Goal: Answer question/provide support: Share knowledge or assist other users

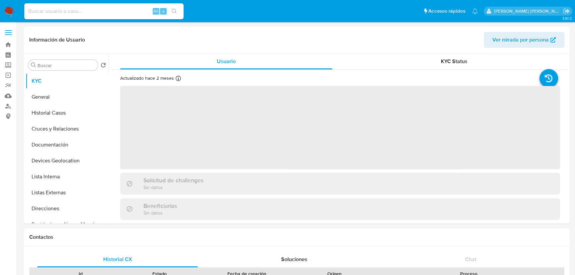
select select "10"
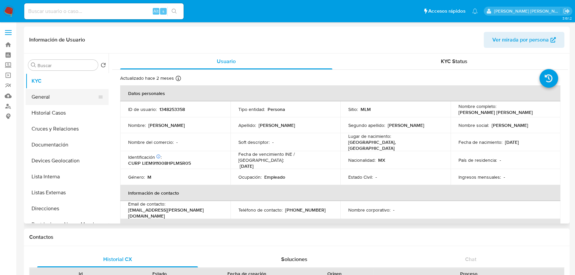
drag, startPoint x: 60, startPoint y: 109, endPoint x: 60, endPoint y: 97, distance: 11.6
click at [60, 108] on button "Historial Casos" at bounding box center [67, 113] width 83 height 16
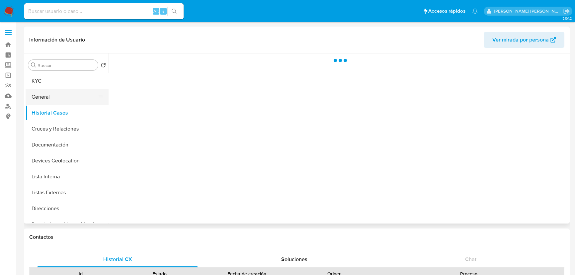
click at [60, 90] on button "General" at bounding box center [65, 97] width 78 height 16
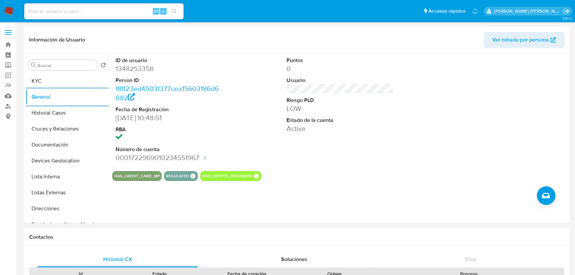
click at [64, 14] on input at bounding box center [103, 11] width 159 height 9
paste input "793186482"
type input "793186482"
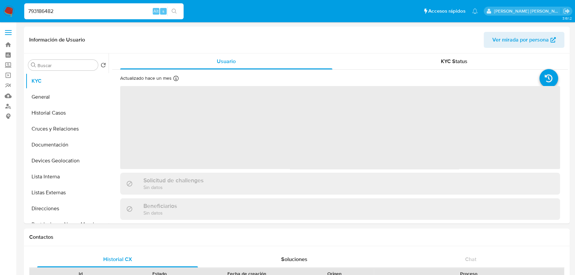
select select "10"
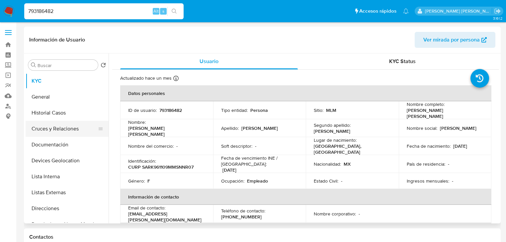
scroll to position [53, 0]
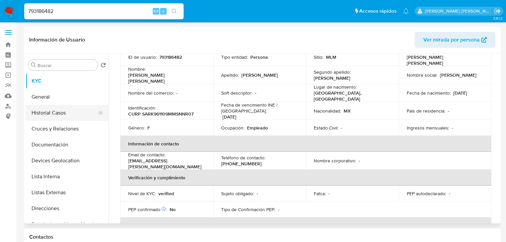
click at [56, 116] on button "Historial Casos" at bounding box center [65, 113] width 78 height 16
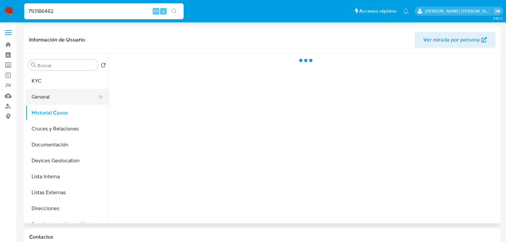
scroll to position [0, 0]
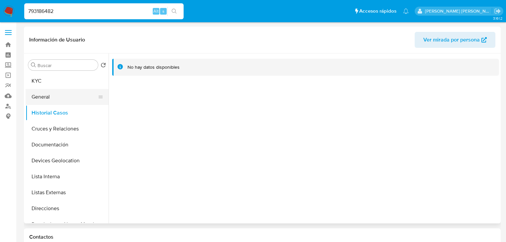
click at [51, 100] on button "General" at bounding box center [65, 97] width 78 height 16
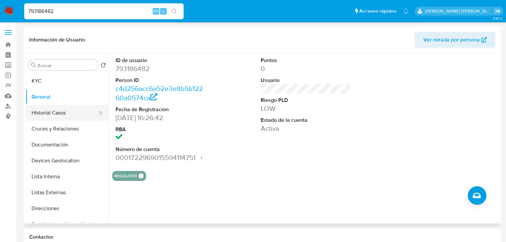
click at [66, 118] on button "Historial Casos" at bounding box center [65, 113] width 78 height 16
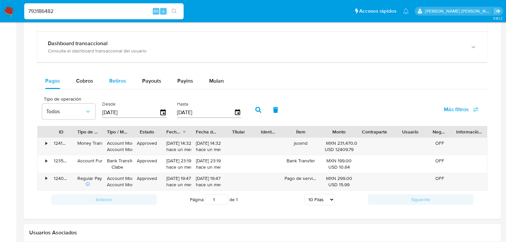
scroll to position [347, 0]
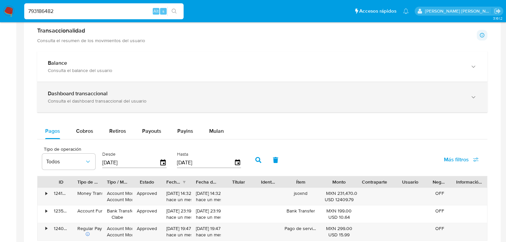
click at [104, 86] on div "Dashboard transaccional Consulta el dashboard transaccional del usuario" at bounding box center [262, 97] width 450 height 30
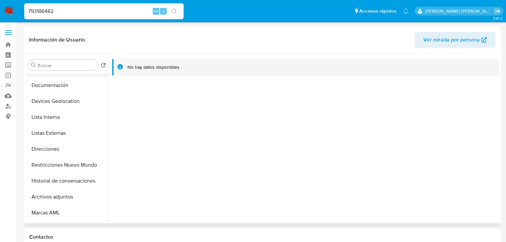
scroll to position [0, 0]
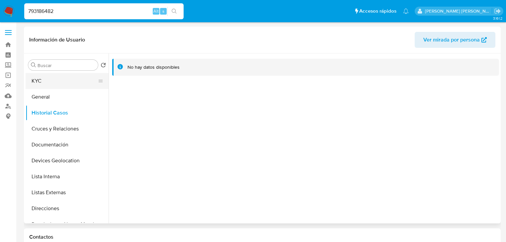
click at [46, 83] on button "KYC" at bounding box center [65, 81] width 78 height 16
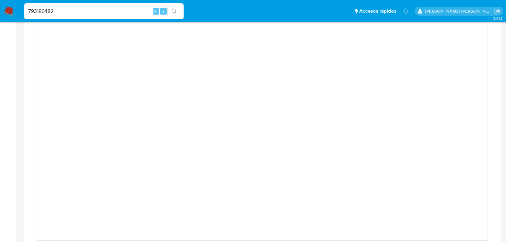
scroll to position [664, 0]
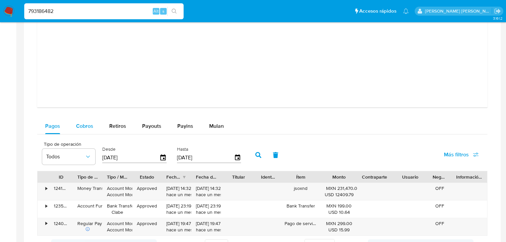
click at [79, 118] on div "Cobros" at bounding box center [84, 126] width 17 height 16
select select "10"
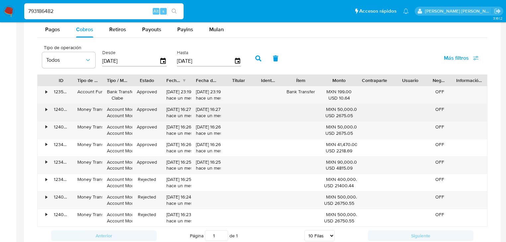
scroll to position [771, 0]
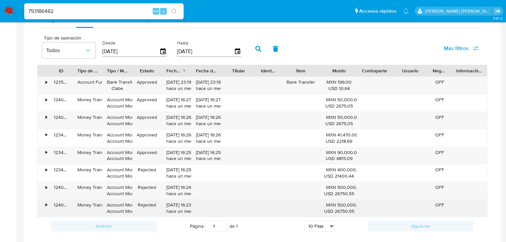
drag, startPoint x: 195, startPoint y: 209, endPoint x: 162, endPoint y: 206, distance: 33.3
click at [162, 206] on div "• 124023275670 Money Transfer Account Money Account Money Rejected 28/08/2025 1…" at bounding box center [263, 208] width 450 height 17
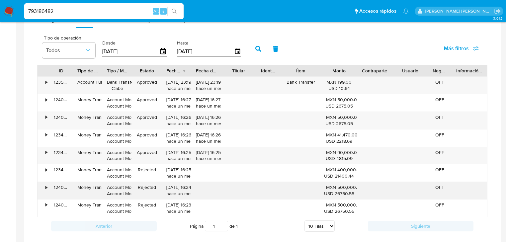
drag, startPoint x: 150, startPoint y: 173, endPoint x: 327, endPoint y: 198, distance: 178.9
click at [327, 198] on div "• 123524103839 Account Fund Bank Transfer Clabe Approved 28/08/2025 23:19:53 ha…" at bounding box center [262, 146] width 450 height 141
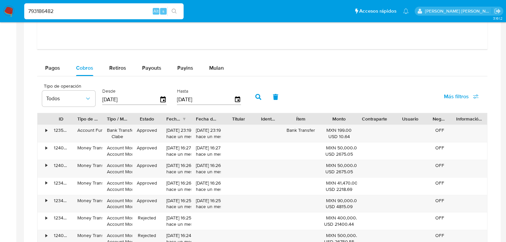
scroll to position [718, 0]
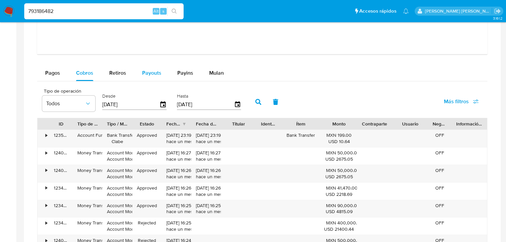
click at [154, 72] on span "Payouts" at bounding box center [151, 73] width 19 height 8
select select "10"
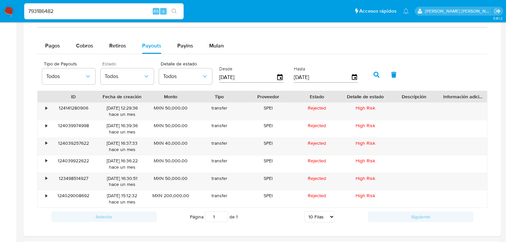
scroll to position [771, 0]
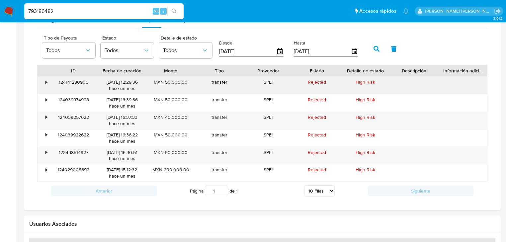
click at [48, 80] on div "•" at bounding box center [44, 85] width 12 height 17
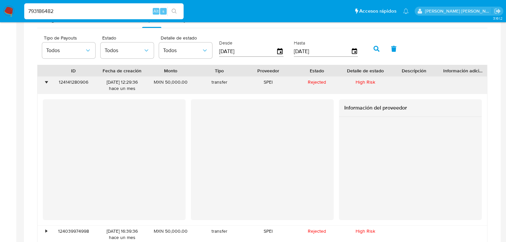
click at [48, 80] on div "•" at bounding box center [44, 85] width 12 height 17
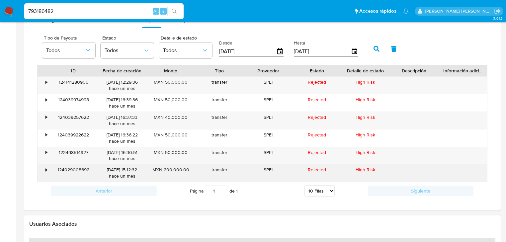
click at [46, 169] on div "•" at bounding box center [47, 170] width 2 height 6
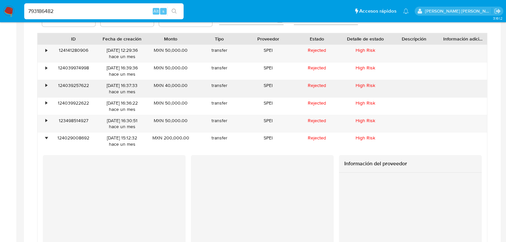
scroll to position [744, 0]
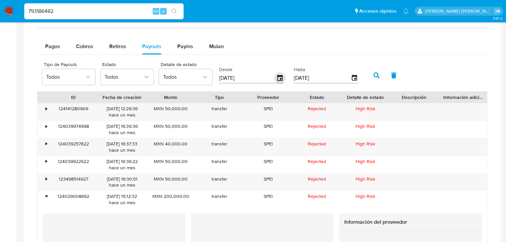
click at [277, 78] on icon "button" at bounding box center [280, 78] width 12 height 12
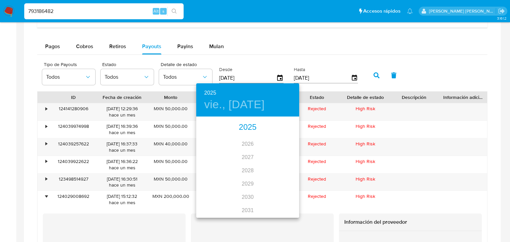
click at [250, 126] on div "2025" at bounding box center [247, 127] width 103 height 13
click at [248, 154] on div "may." at bounding box center [248, 155] width 34 height 25
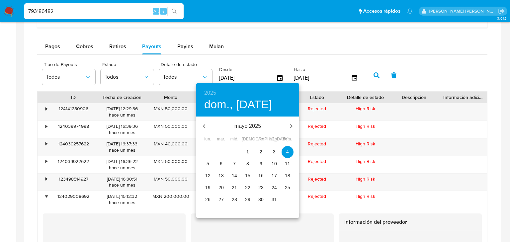
click at [259, 152] on span "2" at bounding box center [261, 151] width 12 height 7
type input "02/05/2025"
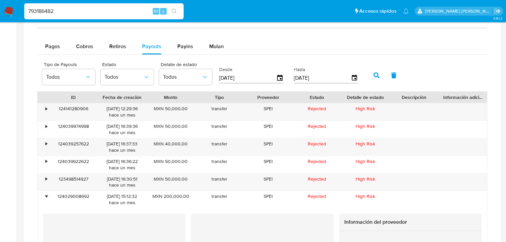
click at [374, 74] on icon "button" at bounding box center [377, 75] width 6 height 6
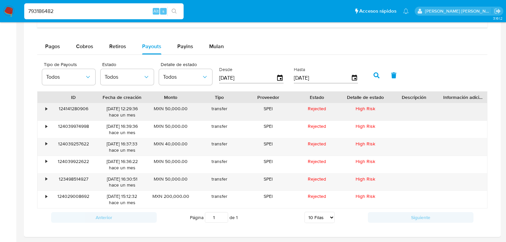
click at [47, 110] on div "•" at bounding box center [44, 111] width 12 height 17
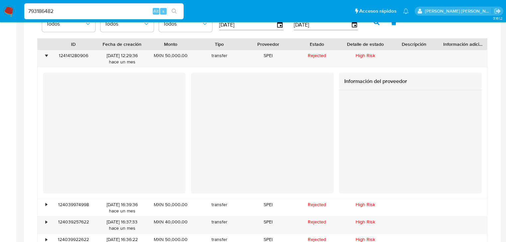
scroll to position [877, 0]
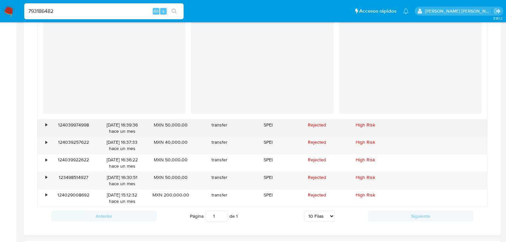
click at [48, 124] on div "•" at bounding box center [44, 128] width 12 height 17
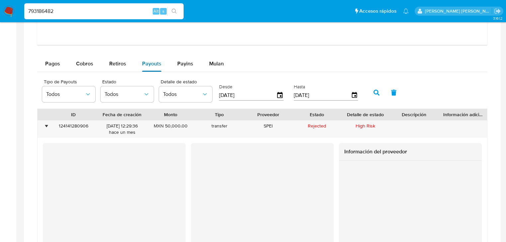
scroll to position [718, 0]
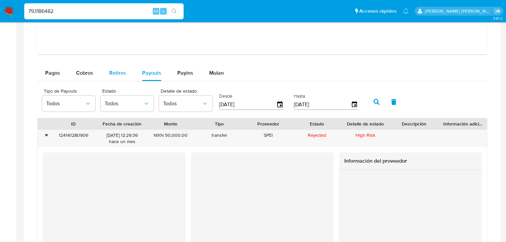
click at [116, 71] on span "Retiros" at bounding box center [117, 73] width 17 height 8
select select "10"
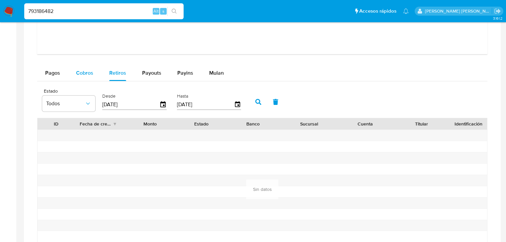
click at [88, 73] on span "Cobros" at bounding box center [84, 73] width 17 height 8
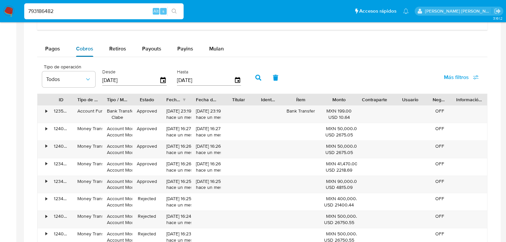
scroll to position [771, 0]
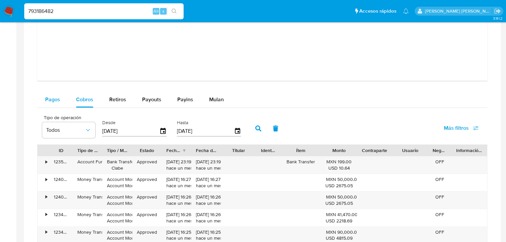
click at [54, 96] on span "Pagos" at bounding box center [52, 100] width 15 height 8
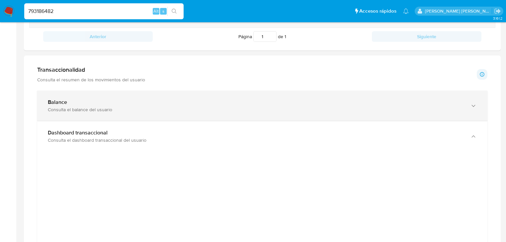
scroll to position [292, 0]
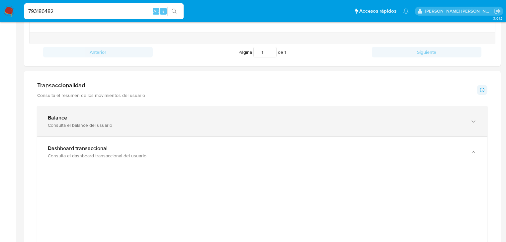
click at [136, 116] on div "Balance" at bounding box center [256, 118] width 416 height 7
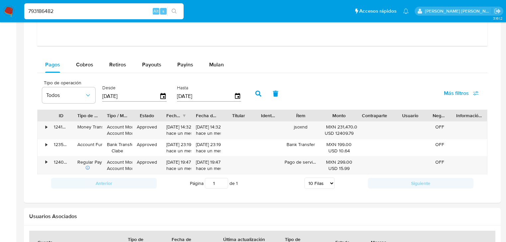
scroll to position [744, 0]
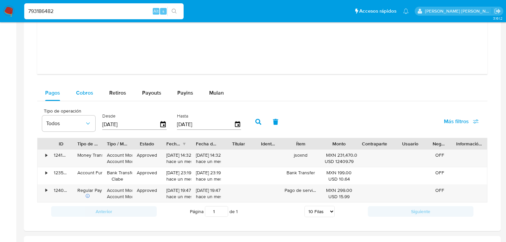
click at [90, 93] on span "Cobros" at bounding box center [84, 93] width 17 height 8
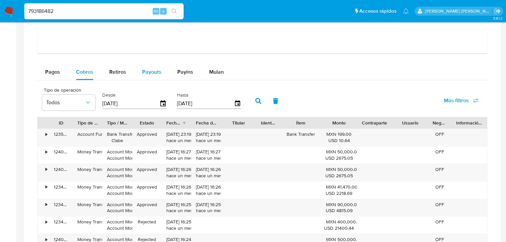
scroll to position [797, 0]
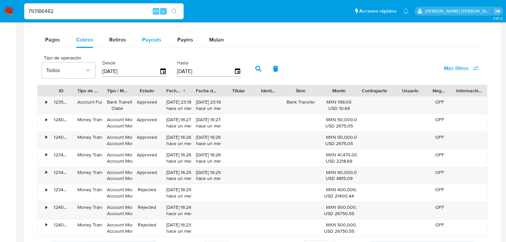
click at [154, 39] on span "Payouts" at bounding box center [151, 40] width 19 height 8
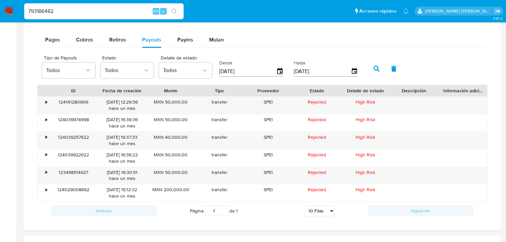
drag, startPoint x: 195, startPoint y: 190, endPoint x: 155, endPoint y: 86, distance: 111.2
click at [156, 89] on div "ID Fecha de creación Monto Tipo Proveedor Estado Detalle de estado Descripción …" at bounding box center [262, 143] width 450 height 117
click at [302, 43] on div "Pagos Cobros Retiros Payouts Payins Mulan" at bounding box center [262, 40] width 450 height 16
drag, startPoint x: 66, startPoint y: 13, endPoint x: 0, endPoint y: -16, distance: 72.3
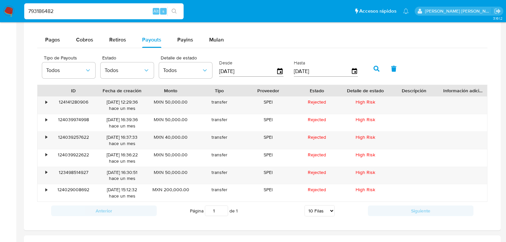
paste input "cKVZb0BGWbvyeAds3PTgtfY6"
type input "cKVZb0BGWbvyeAds3PTgtfY6"
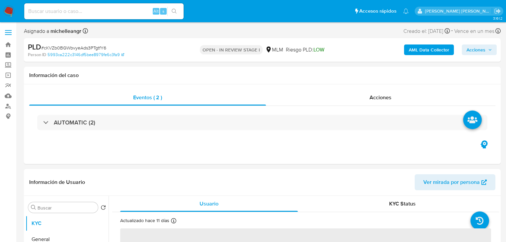
select select "10"
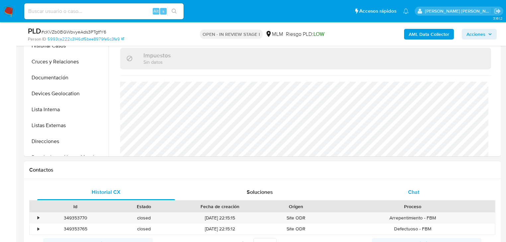
scroll to position [292, 0]
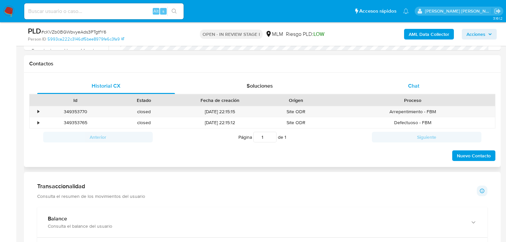
click at [416, 79] on div "Chat" at bounding box center [414, 86] width 138 height 16
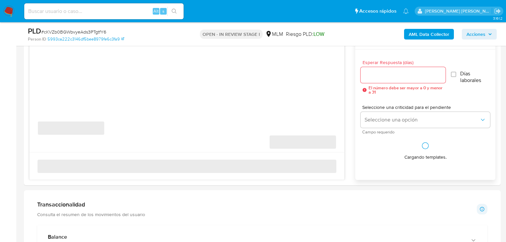
scroll to position [399, 0]
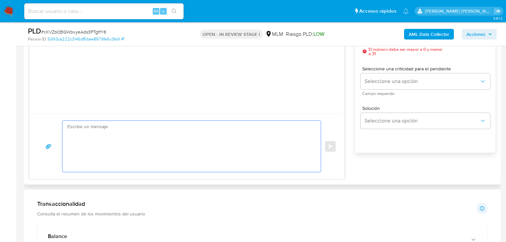
drag, startPoint x: 75, startPoint y: 130, endPoint x: 89, endPoint y: 136, distance: 14.6
click at [76, 130] on textarea at bounding box center [189, 146] width 245 height 51
paste textarea "Estimado Marco Antonio, Te comunicamos que se ha identificado un cambio en el u…"
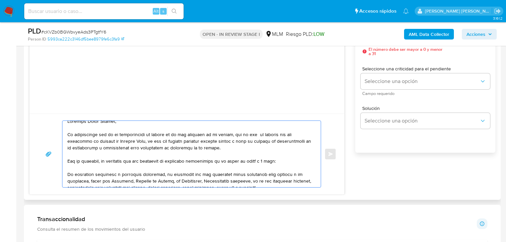
scroll to position [0, 0]
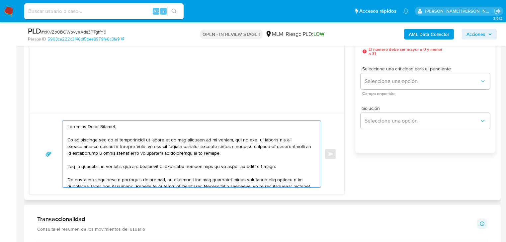
click at [67, 126] on textarea at bounding box center [189, 154] width 245 height 66
click at [69, 126] on textarea at bounding box center [189, 154] width 245 height 66
type textarea "Estimado Marco Antonio, Te comunicamos que se ha identificado un cambio en el u…"
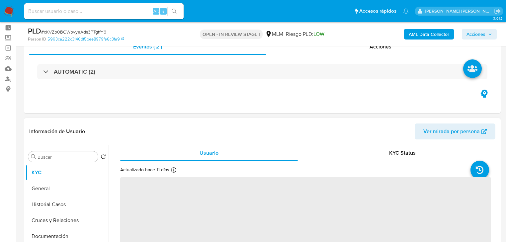
scroll to position [53, 0]
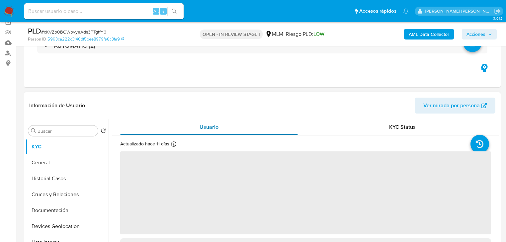
select select "10"
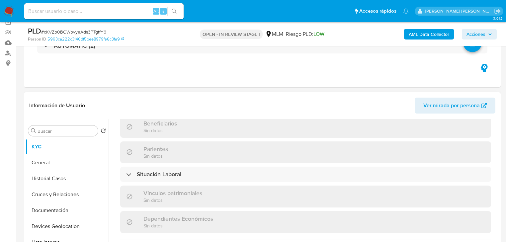
scroll to position [419, 0]
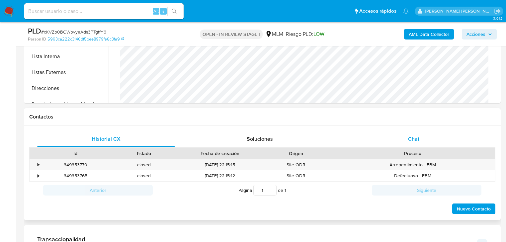
click at [413, 132] on div "Chat" at bounding box center [414, 139] width 138 height 16
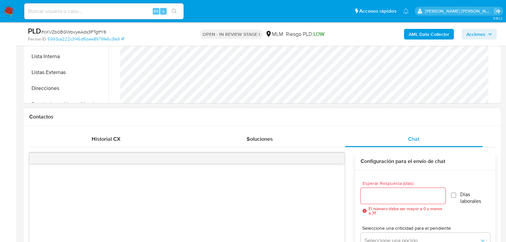
scroll to position [345, 0]
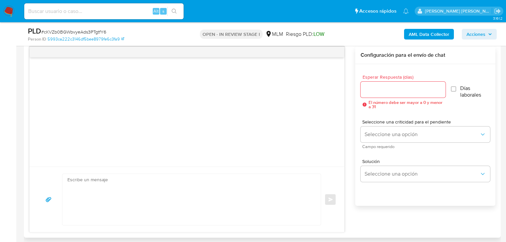
click at [139, 184] on textarea at bounding box center [189, 199] width 245 height 51
paste textarea "Loremips Dolor Sitamet, Co adipiscinge sed do ei temporincidi ut labore et do m…"
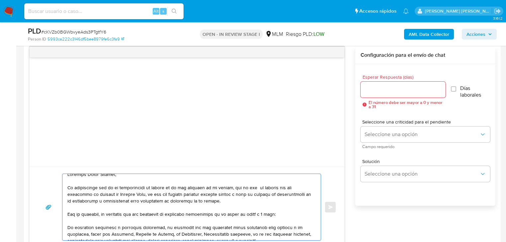
scroll to position [0, 0]
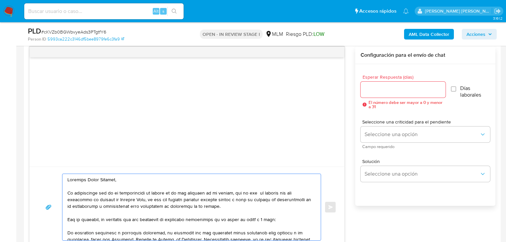
click at [68, 179] on textarea at bounding box center [189, 207] width 245 height 66
click at [69, 179] on textarea at bounding box center [189, 207] width 245 height 66
drag, startPoint x: 134, startPoint y: 179, endPoint x: 90, endPoint y: 178, distance: 43.9
click at [90, 178] on textarea at bounding box center [189, 207] width 245 height 66
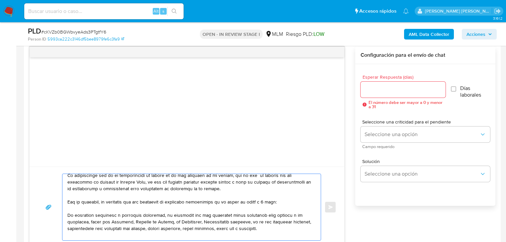
scroll to position [27, 0]
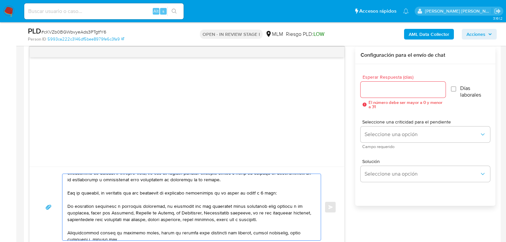
click at [67, 205] on textarea at bounding box center [189, 207] width 245 height 66
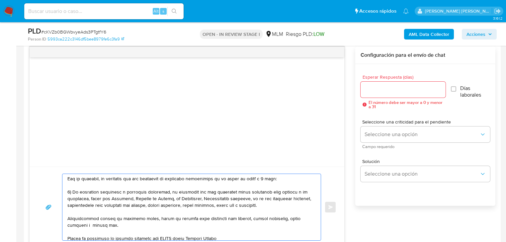
scroll to position [53, 0]
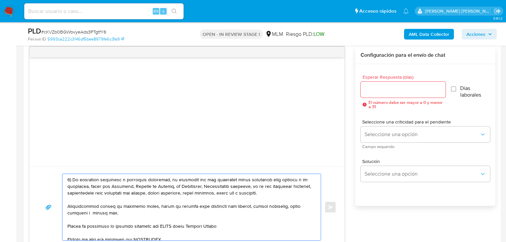
click at [254, 186] on textarea at bounding box center [189, 207] width 245 height 66
click at [251, 186] on textarea at bounding box center [189, 207] width 245 height 66
click at [253, 186] on textarea at bounding box center [189, 207] width 245 height 66
drag, startPoint x: 110, startPoint y: 217, endPoint x: 51, endPoint y: 202, distance: 61.1
click at [51, 202] on div "Enviar" at bounding box center [187, 207] width 299 height 67
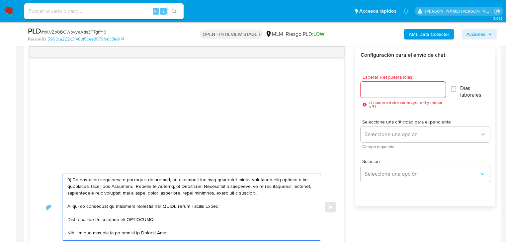
click at [66, 206] on div at bounding box center [189, 207] width 255 height 66
click at [69, 206] on textarea at bounding box center [189, 207] width 245 height 66
drag, startPoint x: 232, startPoint y: 206, endPoint x: 73, endPoint y: 208, distance: 158.8
click at [73, 208] on textarea at bounding box center [189, 207] width 245 height 66
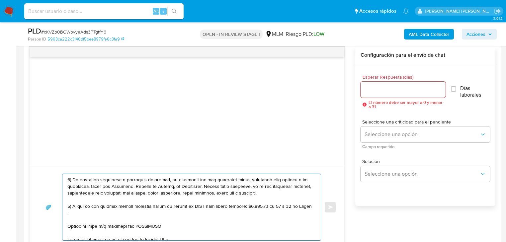
drag, startPoint x: 79, startPoint y: 220, endPoint x: 66, endPoint y: 213, distance: 14.4
click at [66, 213] on div at bounding box center [189, 207] width 255 height 66
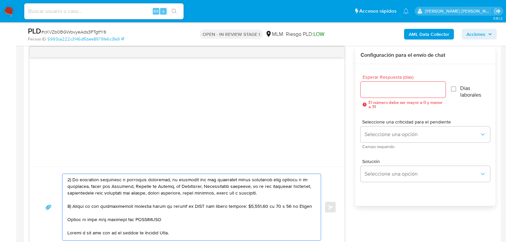
click at [66, 219] on div at bounding box center [189, 207] width 255 height 66
click at [68, 219] on textarea at bounding box center [189, 207] width 245 height 66
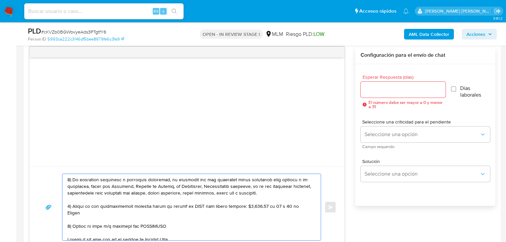
drag, startPoint x: 169, startPoint y: 221, endPoint x: 93, endPoint y: 221, distance: 76.1
click at [93, 221] on textarea at bounding box center [189, 207] width 245 height 66
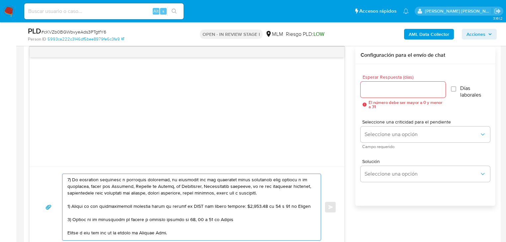
drag, startPoint x: 189, startPoint y: 227, endPoint x: 188, endPoint y: 221, distance: 5.4
click at [189, 226] on textarea at bounding box center [189, 207] width 245 height 66
click at [186, 221] on textarea at bounding box center [189, 207] width 245 height 66
drag, startPoint x: 201, startPoint y: 219, endPoint x: 228, endPoint y: 219, distance: 27.6
click at [228, 219] on textarea at bounding box center [189, 207] width 245 height 66
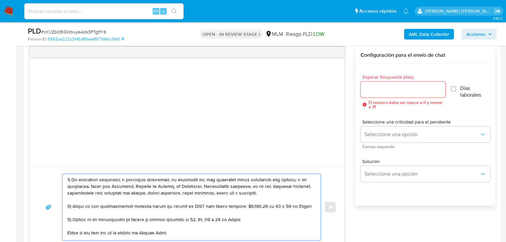
click at [202, 229] on textarea at bounding box center [189, 207] width 245 height 66
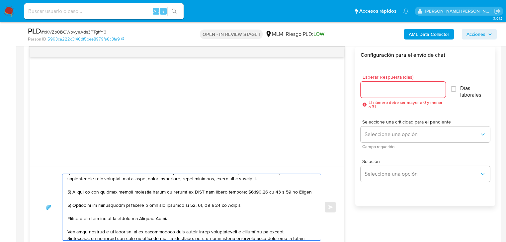
scroll to position [80, 0]
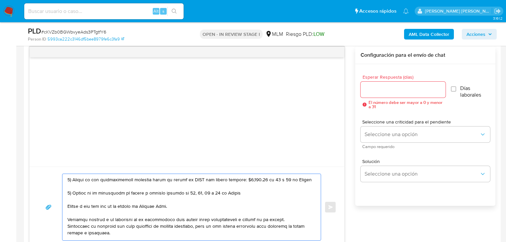
click at [68, 207] on textarea at bounding box center [189, 207] width 245 height 66
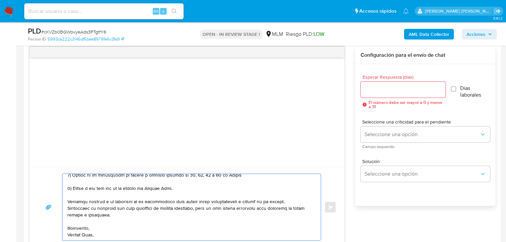
click at [97, 231] on textarea at bounding box center [189, 207] width 245 height 66
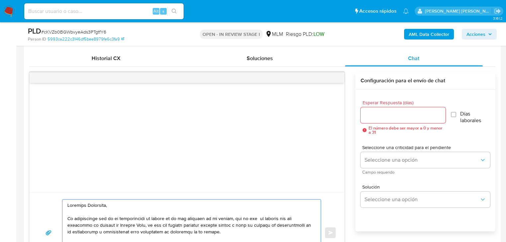
scroll to position [292, 0]
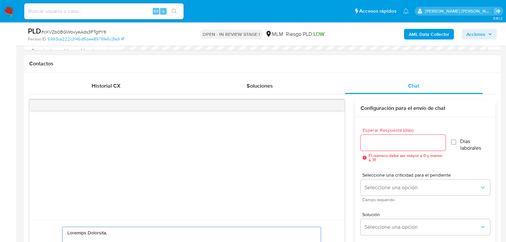
type textarea "Estimado Alejandro, Te comunicamos que se ha identificado un cambio en el uso h…"
click at [375, 142] on input "Esperar Respuesta (días)" at bounding box center [403, 143] width 85 height 9
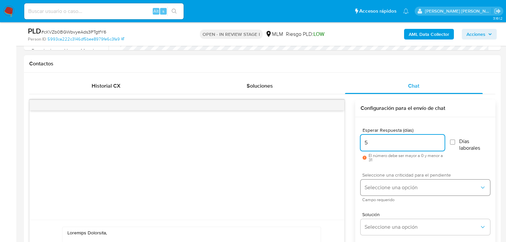
type input "5"
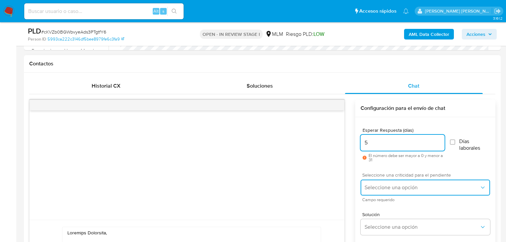
drag, startPoint x: 384, startPoint y: 187, endPoint x: 387, endPoint y: 193, distance: 6.5
click at [384, 187] on span "Seleccione una opción" at bounding box center [422, 187] width 115 height 7
click at [382, 187] on span "Seleccione una opción" at bounding box center [422, 187] width 115 height 7
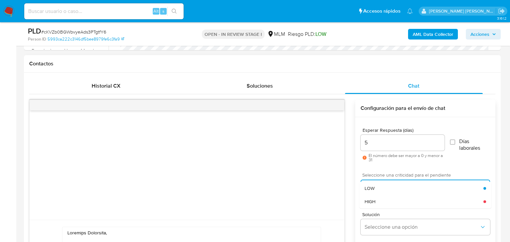
drag, startPoint x: 377, startPoint y: 205, endPoint x: 373, endPoint y: 199, distance: 7.0
click at [376, 205] on div "HIGH" at bounding box center [424, 201] width 119 height 13
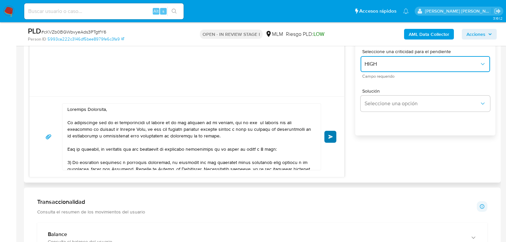
scroll to position [425, 0]
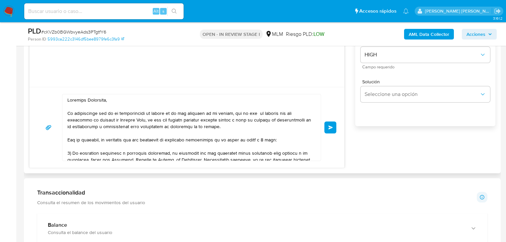
click at [332, 129] on span "Enviar" at bounding box center [331, 128] width 5 height 4
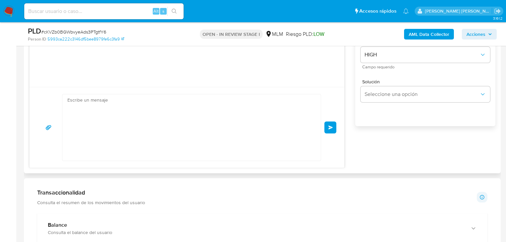
scroll to position [128, 0]
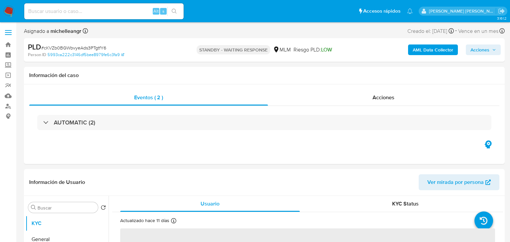
select select "10"
click at [74, 10] on input at bounding box center [103, 11] width 159 height 9
paste input "vqeqdZ7erSDEf0KaUMpyJDU3"
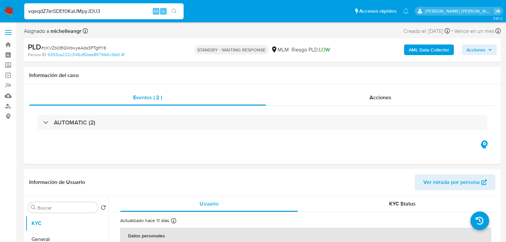
type input "vqeqdZ7erSDEf0KaUMpyJDU3"
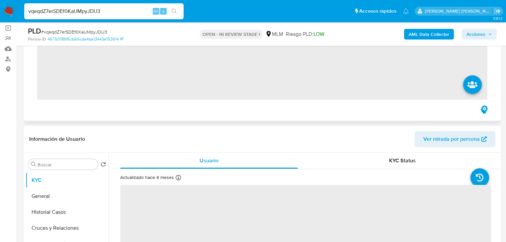
scroll to position [53, 0]
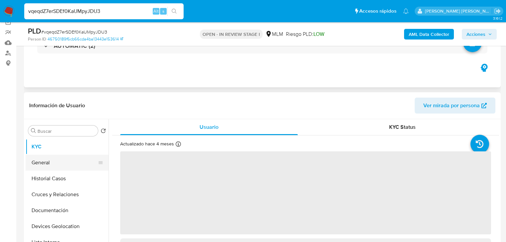
drag, startPoint x: 57, startPoint y: 165, endPoint x: 70, endPoint y: 165, distance: 13.0
click at [58, 165] on button "General" at bounding box center [65, 163] width 78 height 16
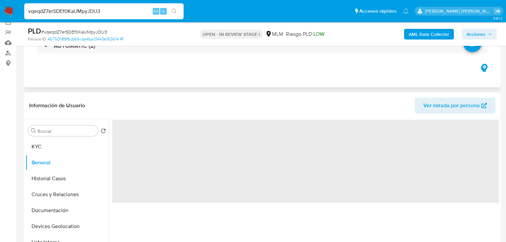
select select "10"
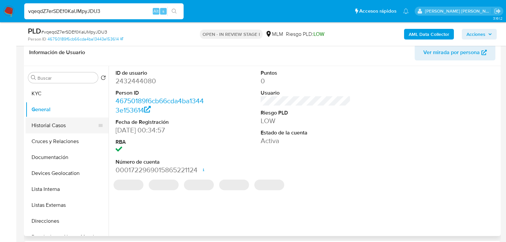
click at [61, 128] on button "Historial Casos" at bounding box center [65, 126] width 78 height 16
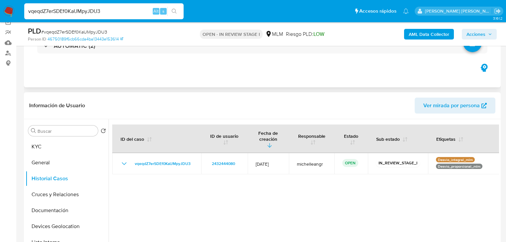
scroll to position [53, 0]
drag, startPoint x: 39, startPoint y: 141, endPoint x: 42, endPoint y: 138, distance: 3.8
click at [39, 140] on button "KYC" at bounding box center [65, 147] width 78 height 16
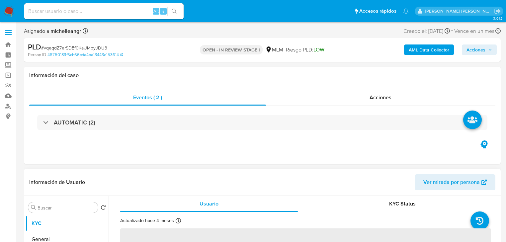
select select "10"
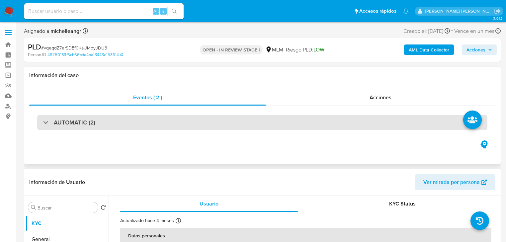
click at [45, 123] on div "AUTOMATIC (2)" at bounding box center [69, 122] width 52 height 7
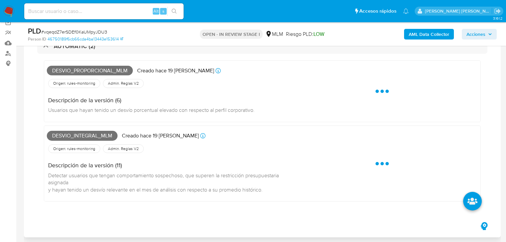
scroll to position [53, 0]
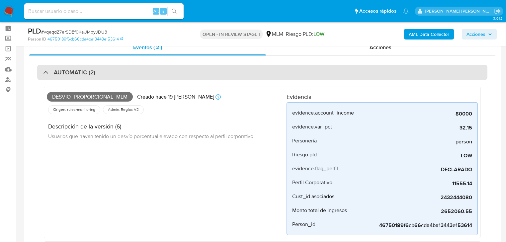
click at [48, 68] on div "AUTOMATIC (2)" at bounding box center [262, 72] width 450 height 15
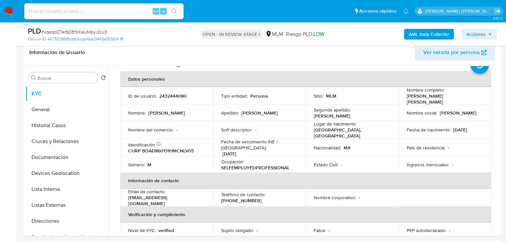
scroll to position [128, 0]
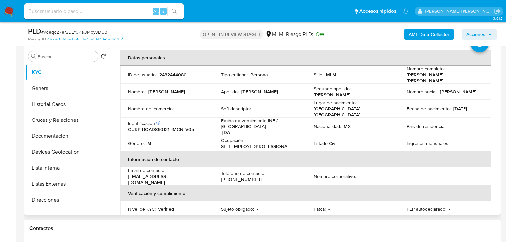
click at [407, 157] on th "Información de contacto" at bounding box center [305, 159] width 371 height 16
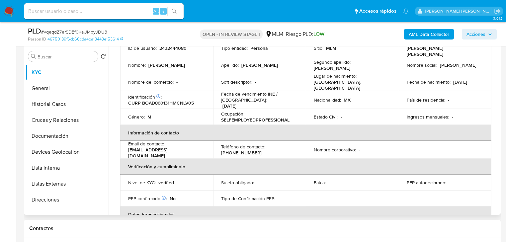
scroll to position [0, 0]
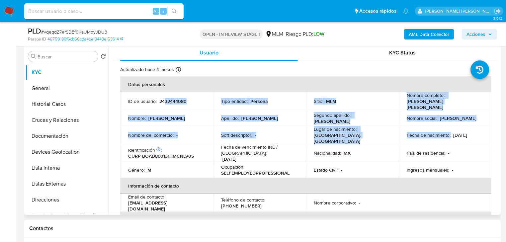
drag, startPoint x: 182, startPoint y: 102, endPoint x: 432, endPoint y: 139, distance: 252.7
click at [432, 139] on tbody "ID de usuario : 2432444080 Tipo entidad : Persona Sitio : MLM Nombre completo :…" at bounding box center [305, 135] width 371 height 86
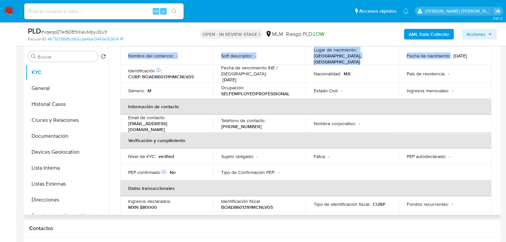
scroll to position [80, 0]
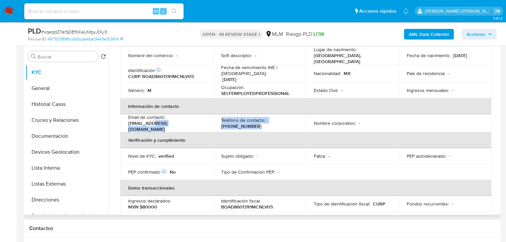
drag, startPoint x: 153, startPoint y: 120, endPoint x: 283, endPoint y: 121, distance: 129.6
click at [283, 121] on tr "Email de contacto : boat54619@gmail.com.mx Teléfono de contacto : (55) 61844983…" at bounding box center [305, 123] width 371 height 18
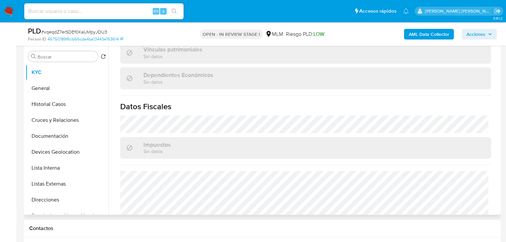
scroll to position [419, 0]
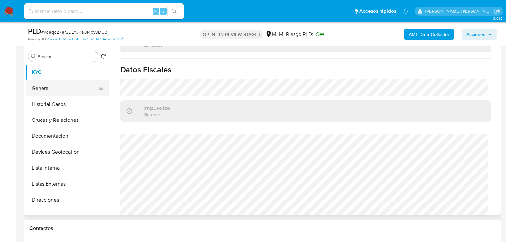
click at [55, 94] on button "General" at bounding box center [65, 88] width 78 height 16
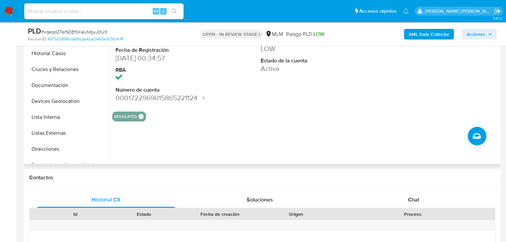
scroll to position [181, 0]
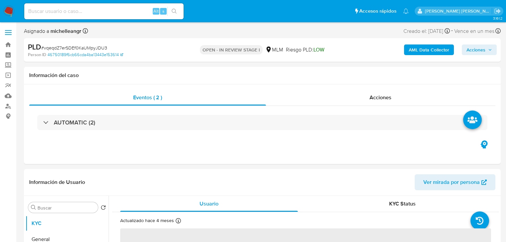
select select "10"
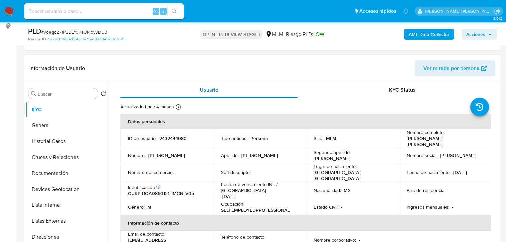
scroll to position [106, 0]
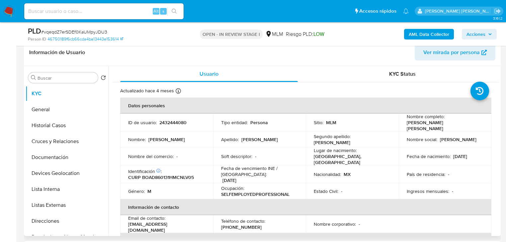
click at [241, 170] on p "Fecha de vencimiento INE / [GEOGRAPHIC_DATA] :" at bounding box center [259, 171] width 77 height 12
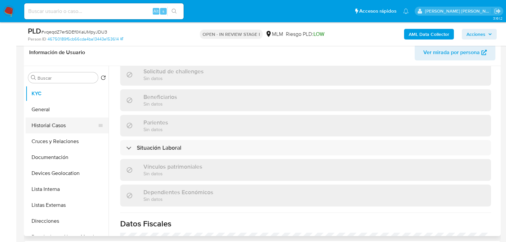
click at [56, 123] on button "Historial Casos" at bounding box center [65, 126] width 78 height 16
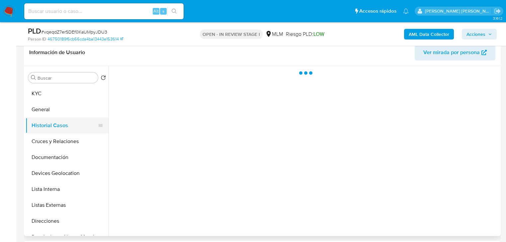
scroll to position [0, 0]
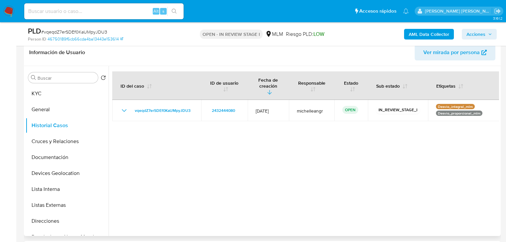
drag, startPoint x: 448, startPoint y: 160, endPoint x: 304, endPoint y: 161, distance: 144.2
click at [449, 160] on div at bounding box center [304, 151] width 391 height 170
click at [56, 145] on button "Cruces y Relaciones" at bounding box center [65, 142] width 78 height 16
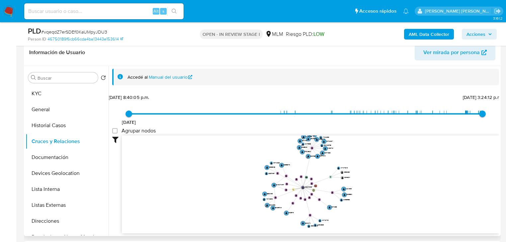
drag, startPoint x: 283, startPoint y: 182, endPoint x: 309, endPoint y: 175, distance: 27.2
click at [309, 175] on icon "device-681d85f15613c1470d8b2c8c  user-2432444080  2432444080 card-QTHWDZNYULZ…" at bounding box center [310, 184] width 377 height 96
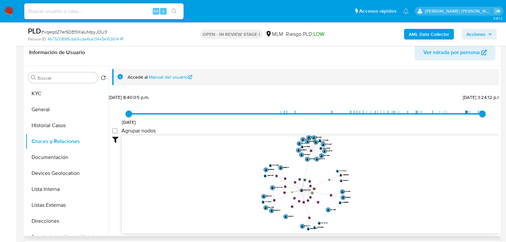
click at [74, 153] on button "Documentación" at bounding box center [67, 157] width 83 height 16
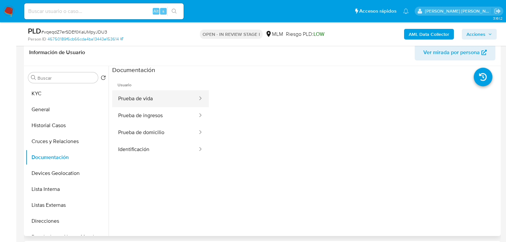
click at [171, 96] on button "Prueba de vida" at bounding box center [155, 98] width 86 height 17
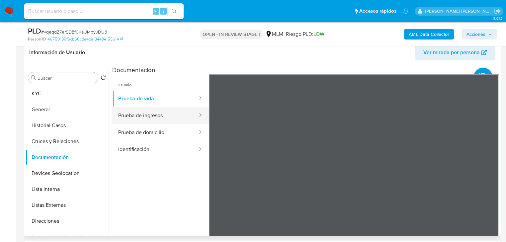
drag, startPoint x: 156, startPoint y: 111, endPoint x: 193, endPoint y: 120, distance: 37.3
click at [157, 111] on button "Prueba de ingresos" at bounding box center [155, 115] width 86 height 17
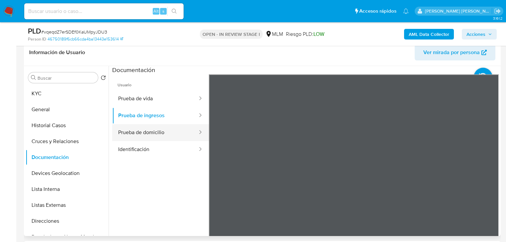
click at [163, 128] on button "Prueba de domicilio" at bounding box center [155, 132] width 86 height 17
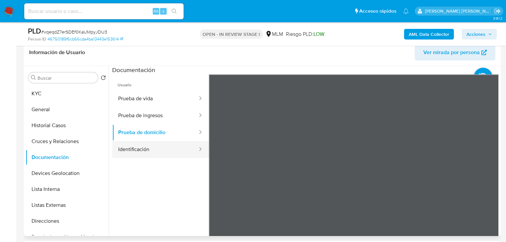
click at [160, 145] on button "Identificación" at bounding box center [155, 149] width 86 height 17
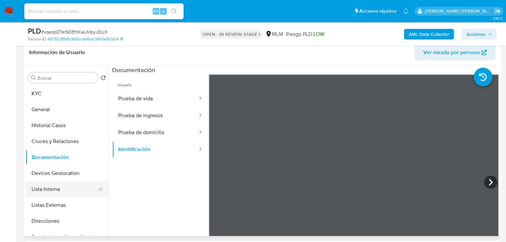
click at [76, 182] on button "Lista Interna" at bounding box center [65, 189] width 78 height 16
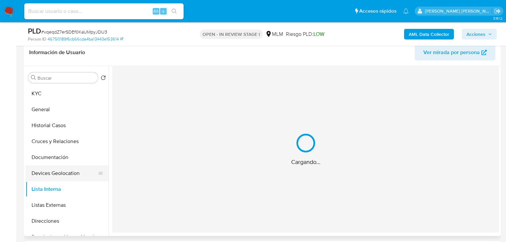
click at [72, 174] on button "Devices Geolocation" at bounding box center [65, 173] width 78 height 16
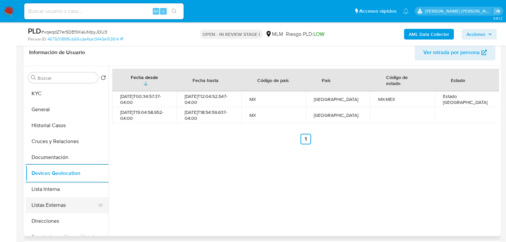
click at [54, 202] on button "Listas Externas" at bounding box center [65, 205] width 78 height 16
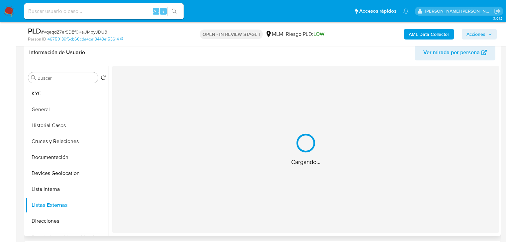
click at [177, 174] on div "Cargando..." at bounding box center [305, 149] width 387 height 167
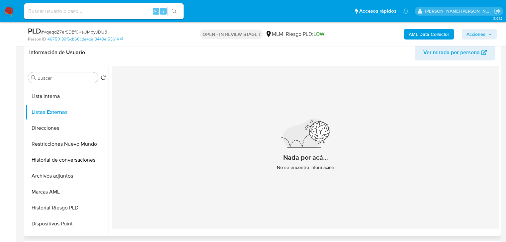
scroll to position [106, 0]
